Goal: Task Accomplishment & Management: Manage account settings

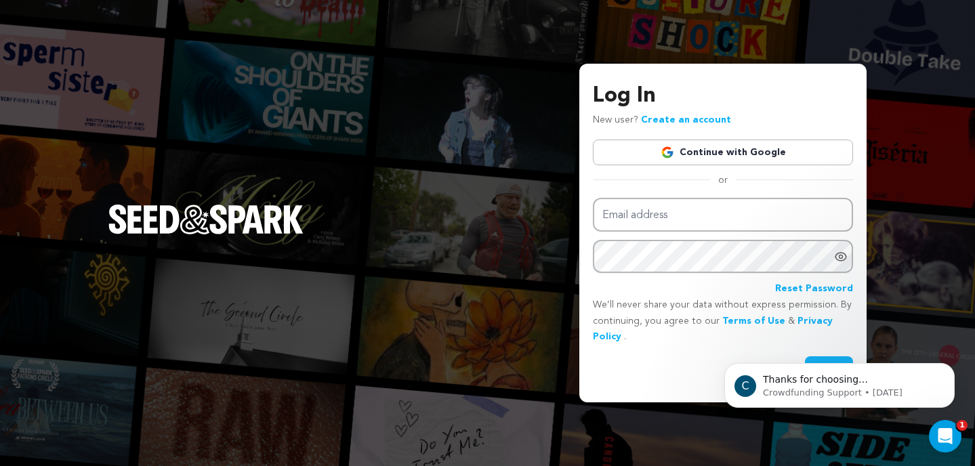
click at [740, 150] on link "Continue with Google" at bounding box center [723, 153] width 260 height 26
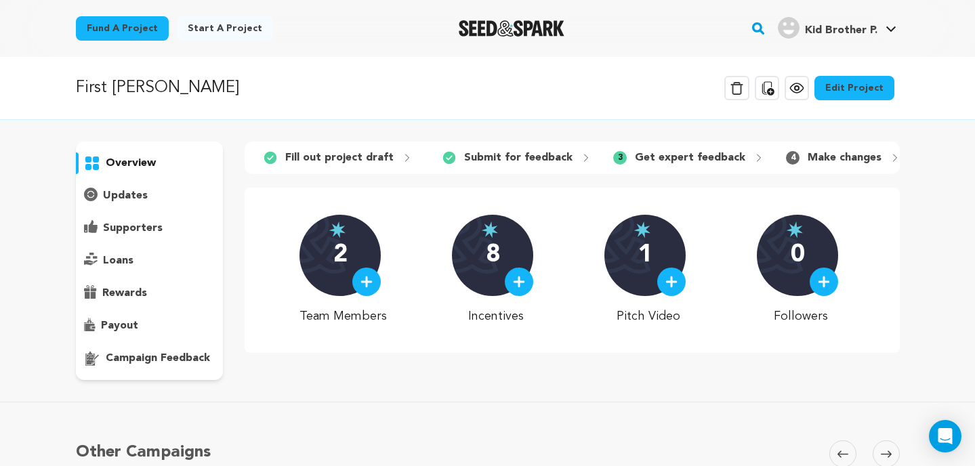
click at [187, 359] on p "campaign feedback" at bounding box center [158, 358] width 104 height 16
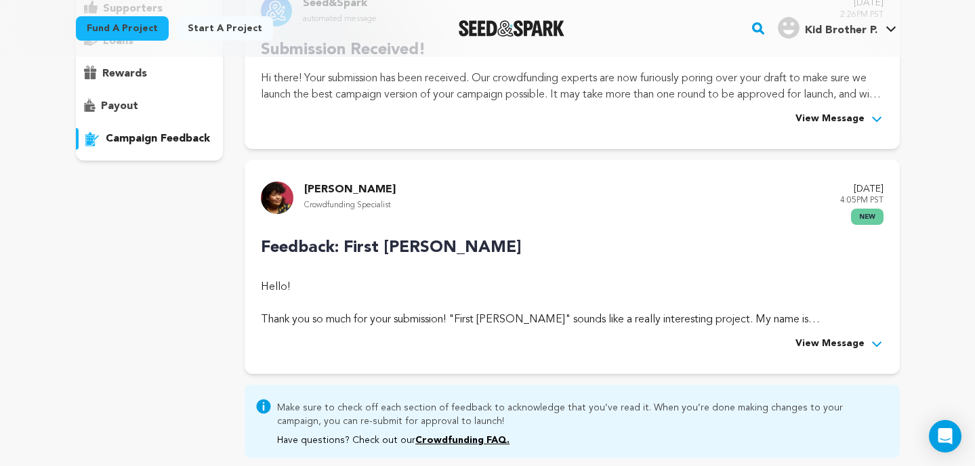
scroll to position [228, 0]
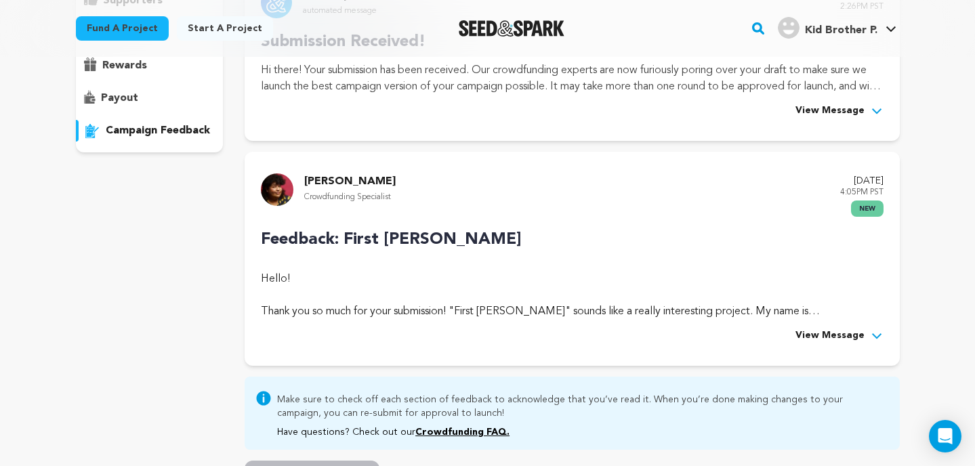
click at [808, 331] on span "View Message" at bounding box center [829, 336] width 69 height 16
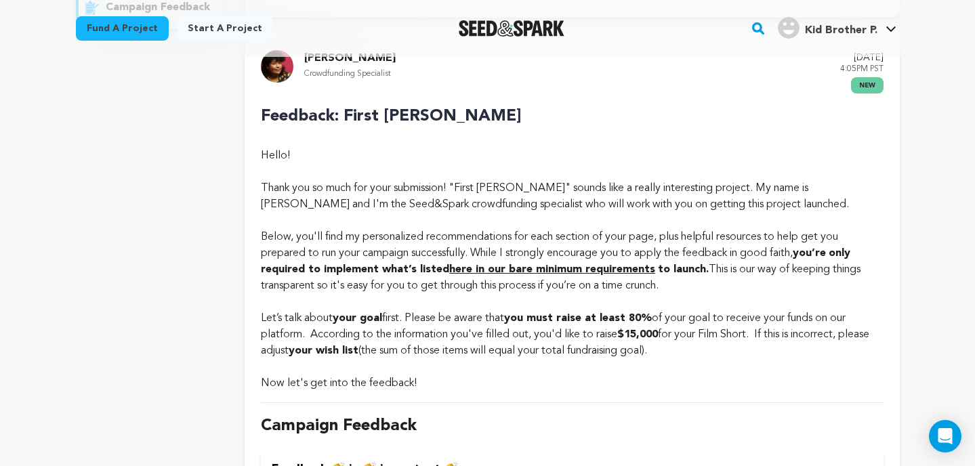
scroll to position [355, 0]
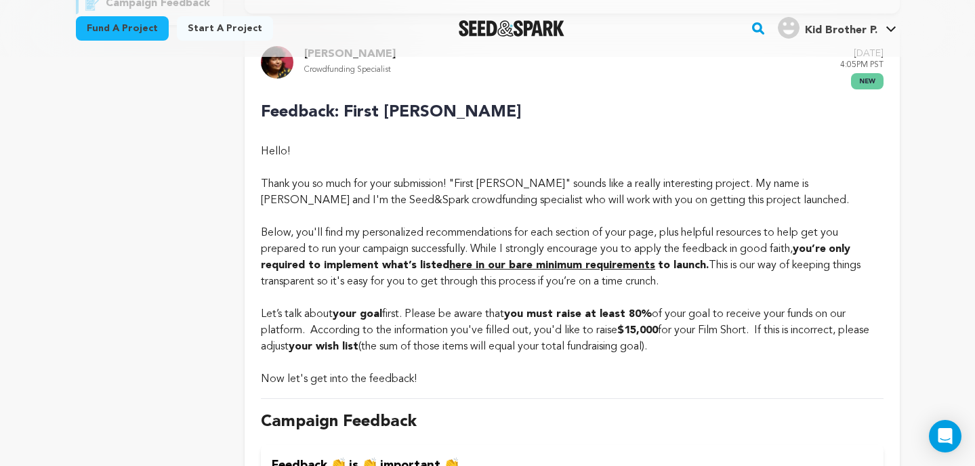
click at [612, 262] on strong "here in our bare minimum requirements" at bounding box center [552, 265] width 206 height 11
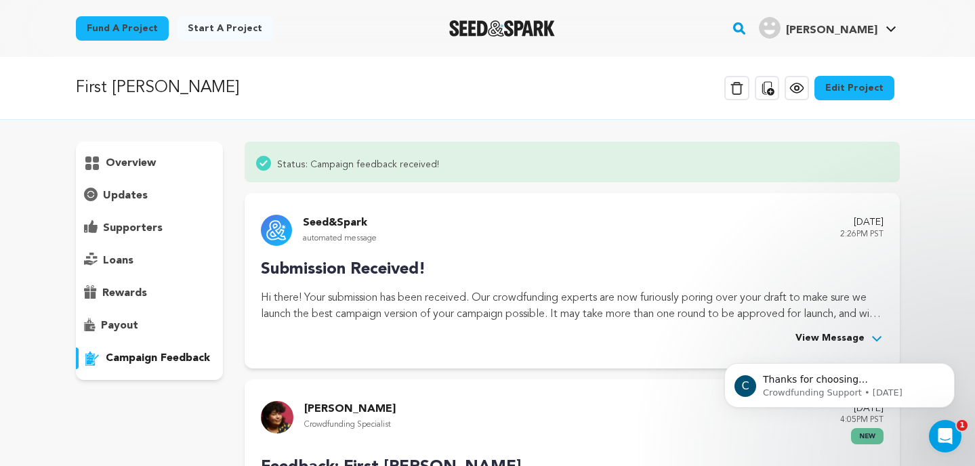
click at [864, 89] on link "Edit Project" at bounding box center [854, 88] width 80 height 24
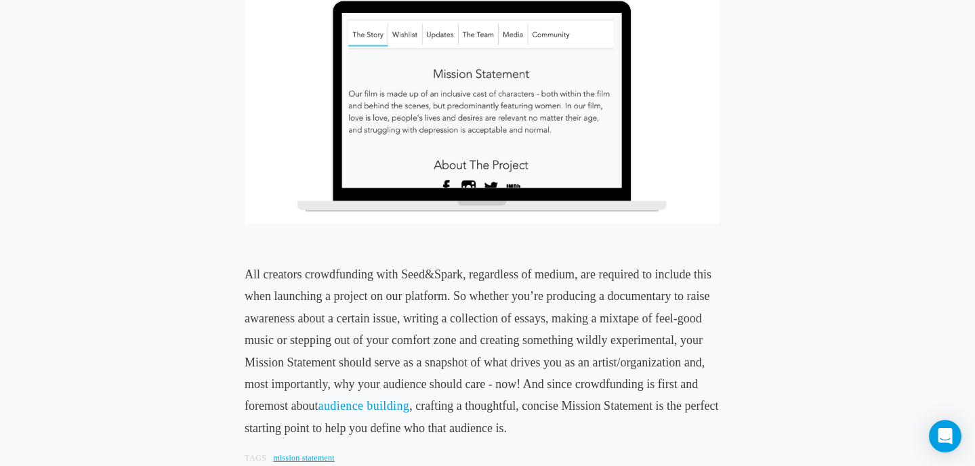
scroll to position [1485, 0]
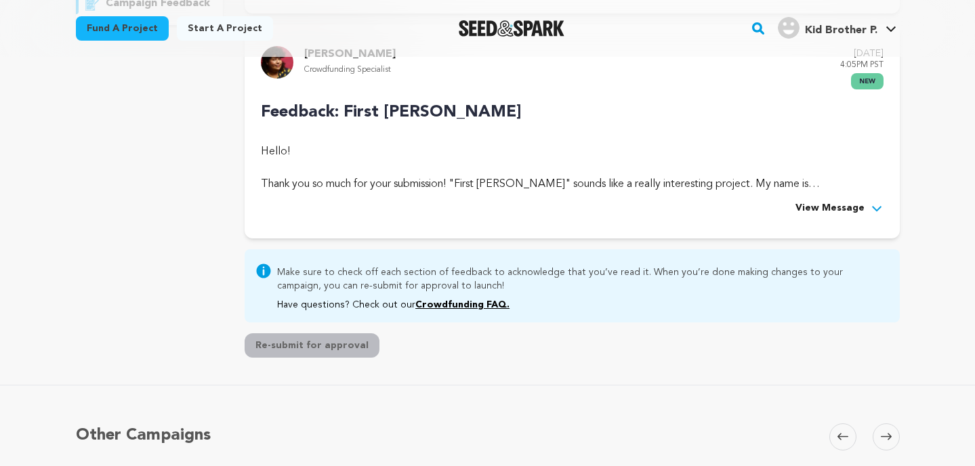
scroll to position [355, 0]
click at [813, 201] on span "View Message" at bounding box center [829, 208] width 69 height 16
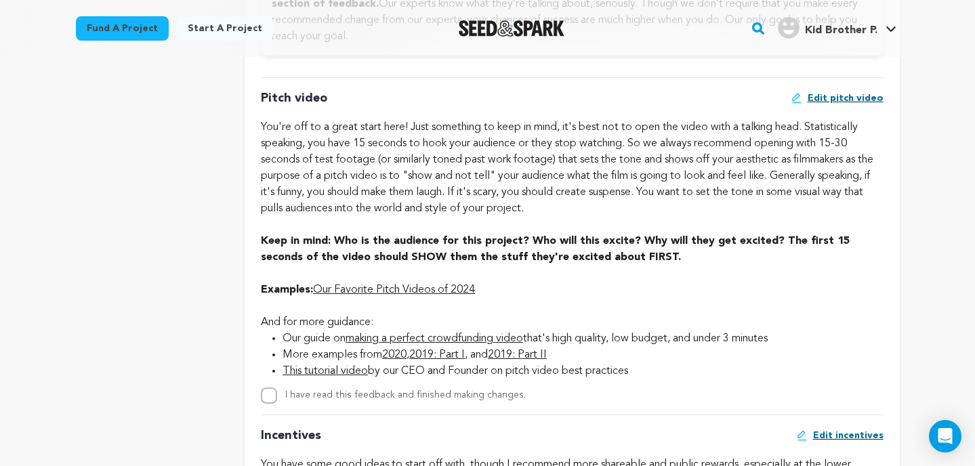
scroll to position [855, 0]
